Goal: Navigation & Orientation: Find specific page/section

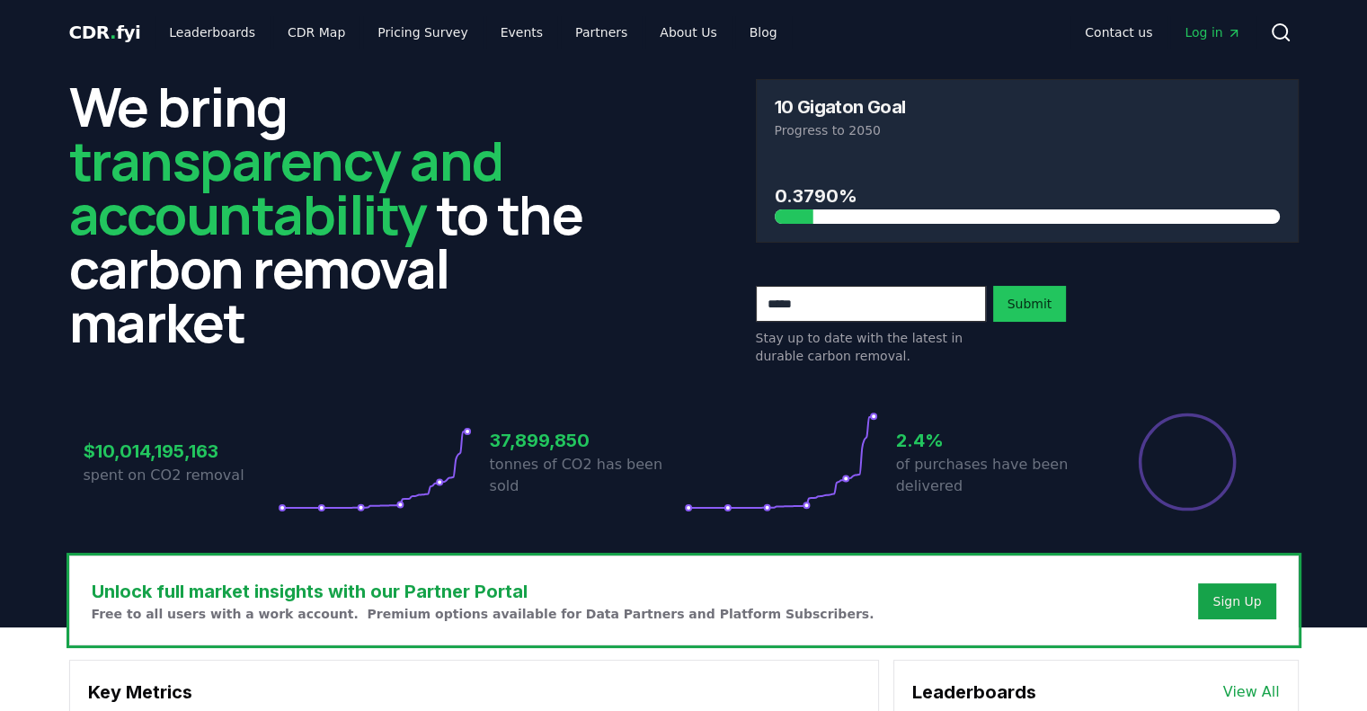
click at [792, 46] on div "Contact us Log in Search" at bounding box center [1045, 32] width 507 height 36
click at [587, 17] on link "Partners" at bounding box center [601, 32] width 81 height 32
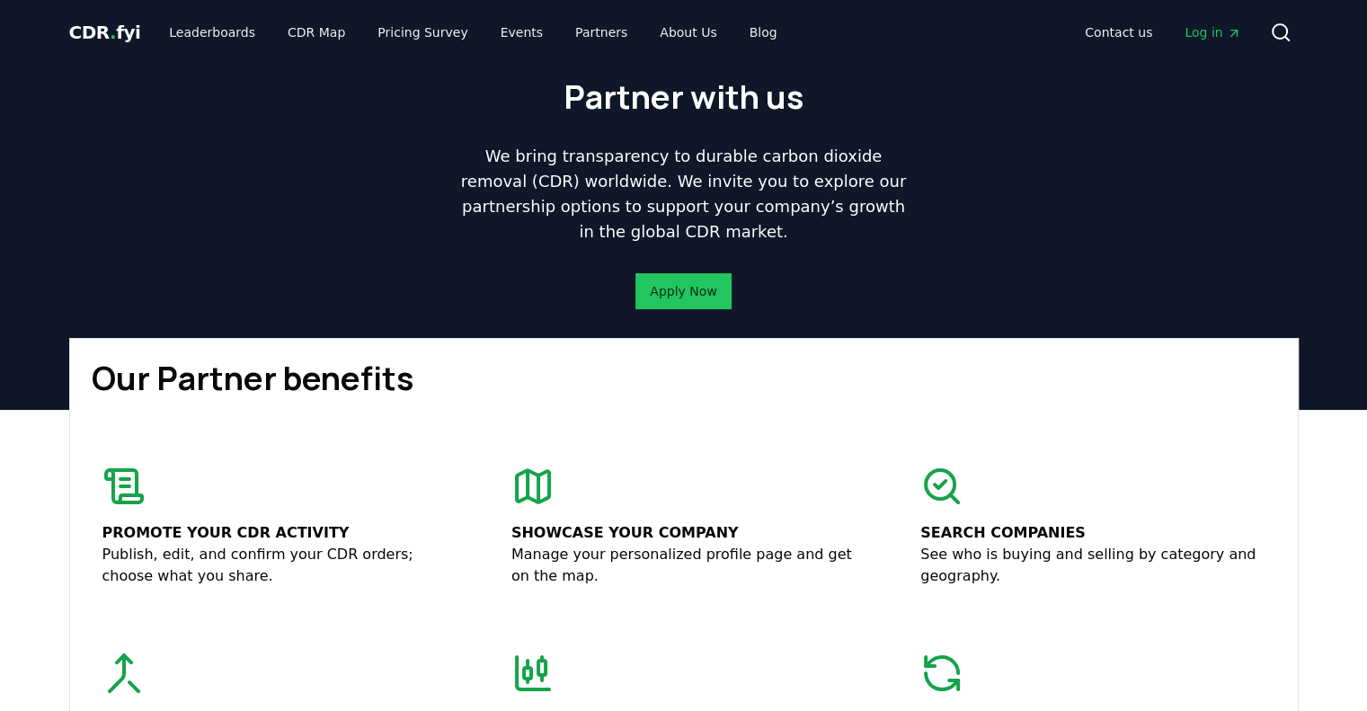
click at [330, 80] on div "Partner with us We bring transparency to durable carbon dioxide removal (CDR) w…" at bounding box center [684, 201] width 1258 height 273
click at [1113, 75] on div "Partner with us We bring transparency to durable carbon dioxide removal (CDR) w…" at bounding box center [684, 201] width 1258 height 273
click at [1219, 34] on span "Log in" at bounding box center [1212, 32] width 56 height 18
